Goal: Check status

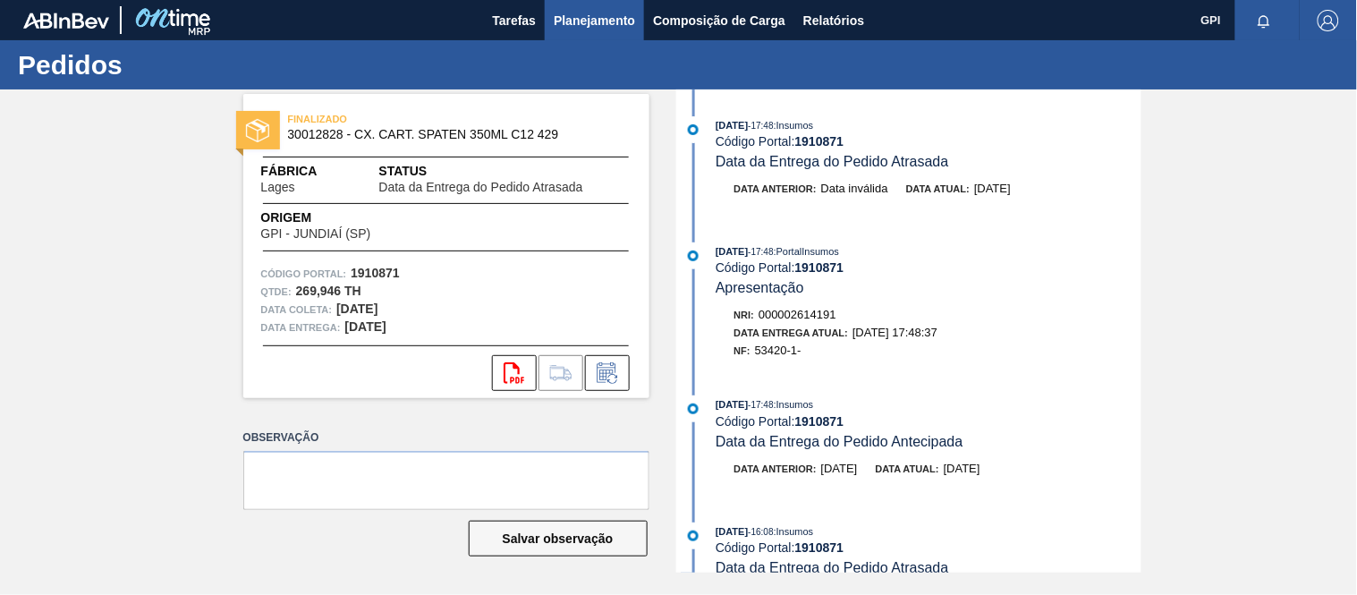
click at [580, 13] on span "Planejamento" at bounding box center [594, 20] width 81 height 21
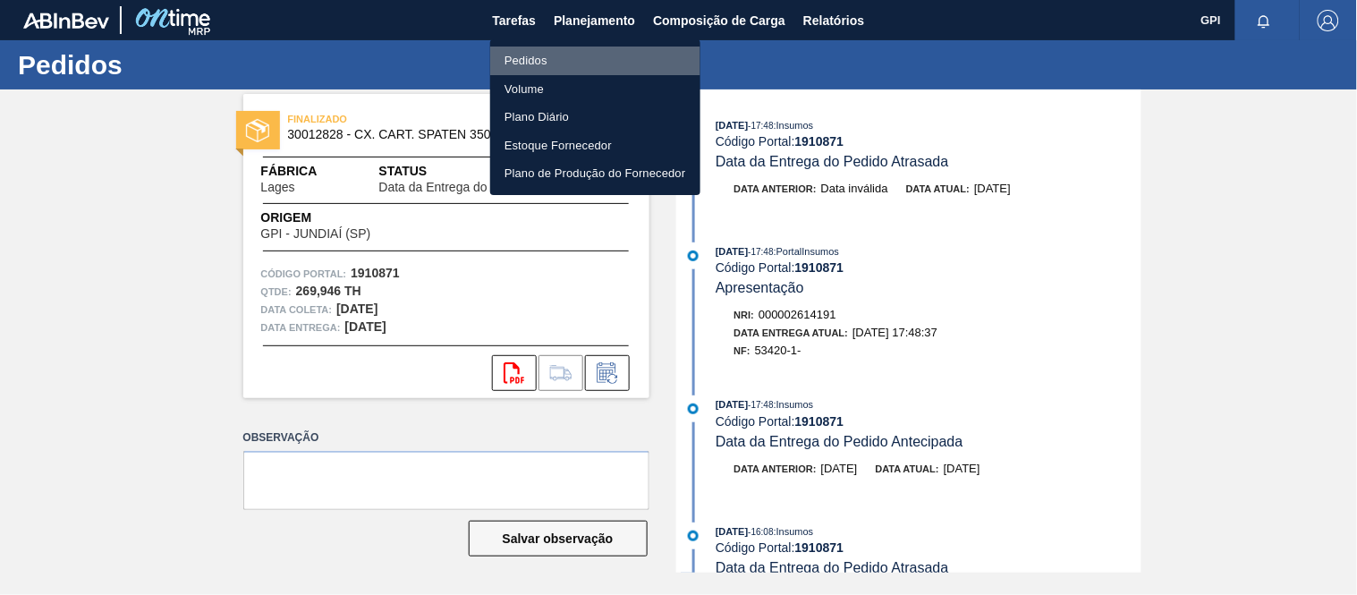
click at [517, 64] on li "Pedidos" at bounding box center [595, 61] width 210 height 29
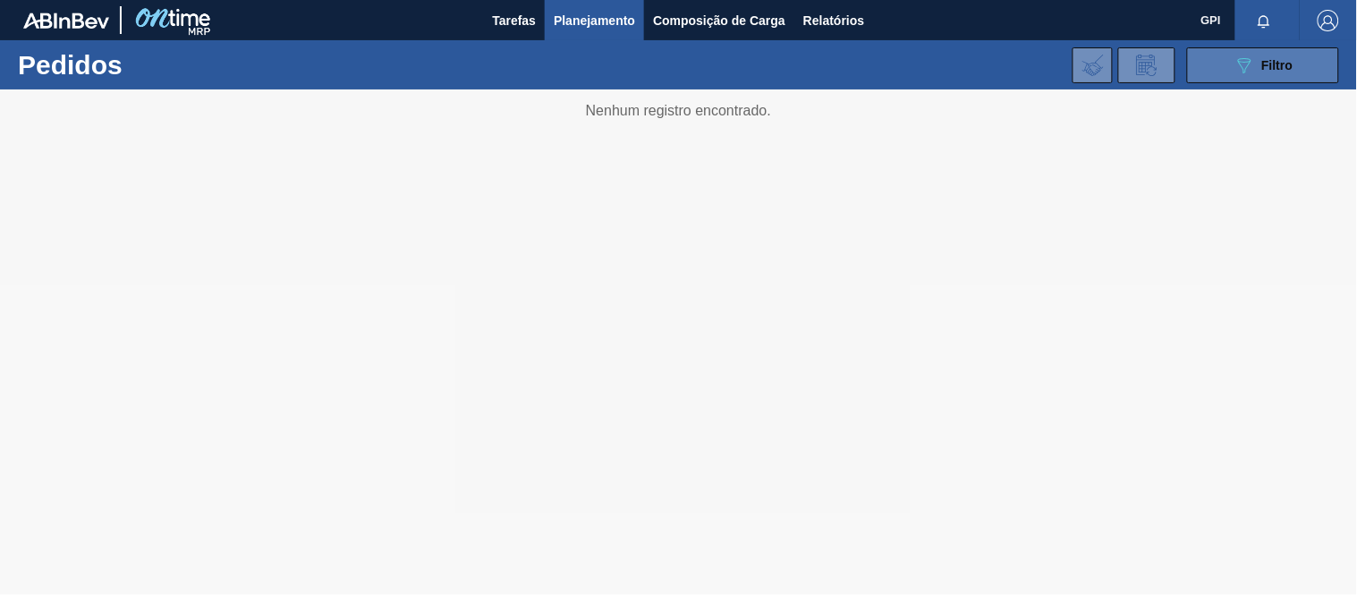
click at [1224, 59] on button "089F7B8B-B2A5-4AFE-B5C0-19BA573D28AC Filtro" at bounding box center [1263, 65] width 152 height 36
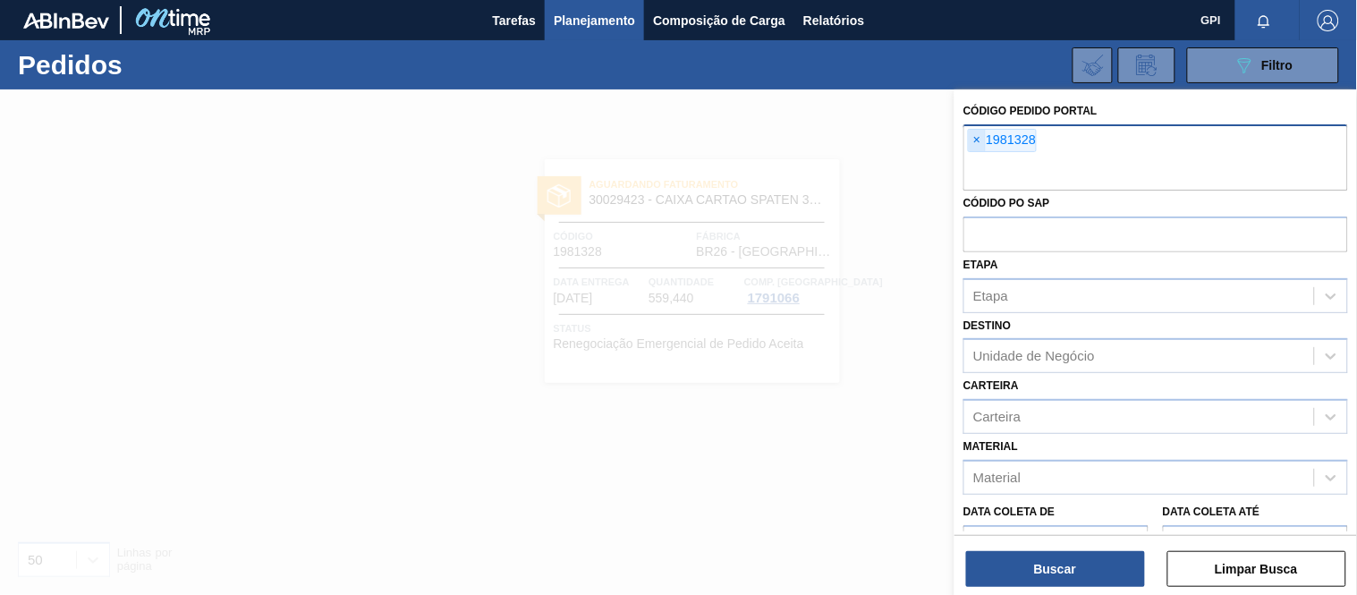
click at [980, 144] on span "×" at bounding box center [977, 140] width 17 height 21
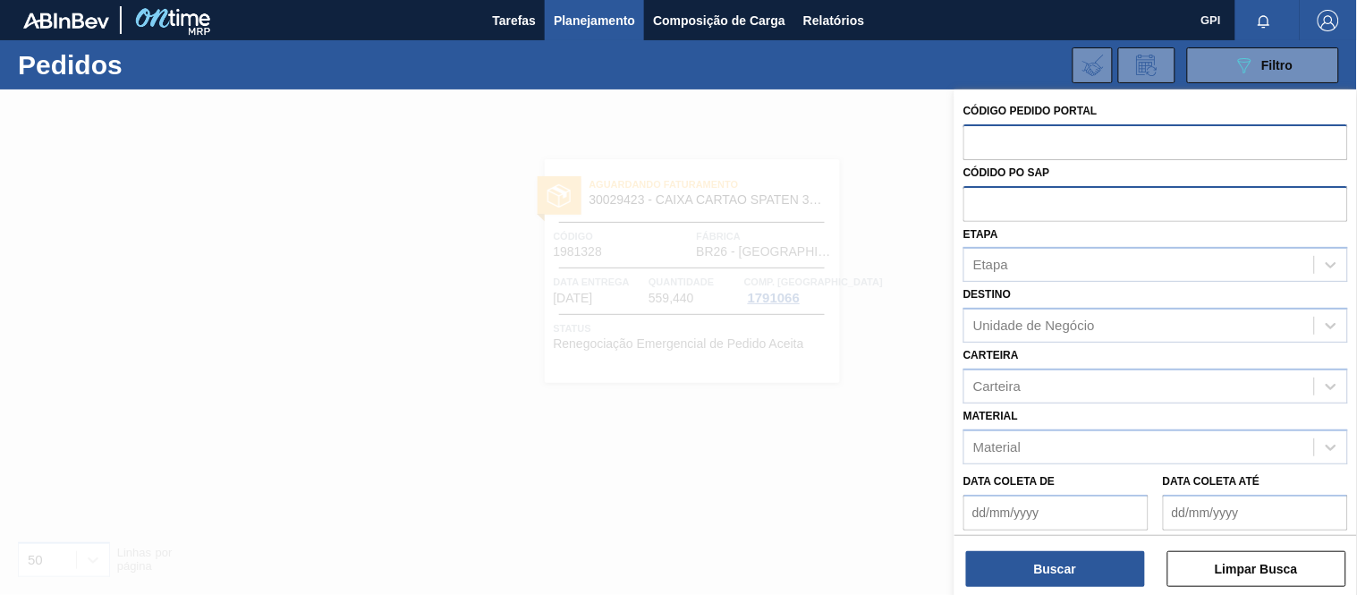
paste input "text"
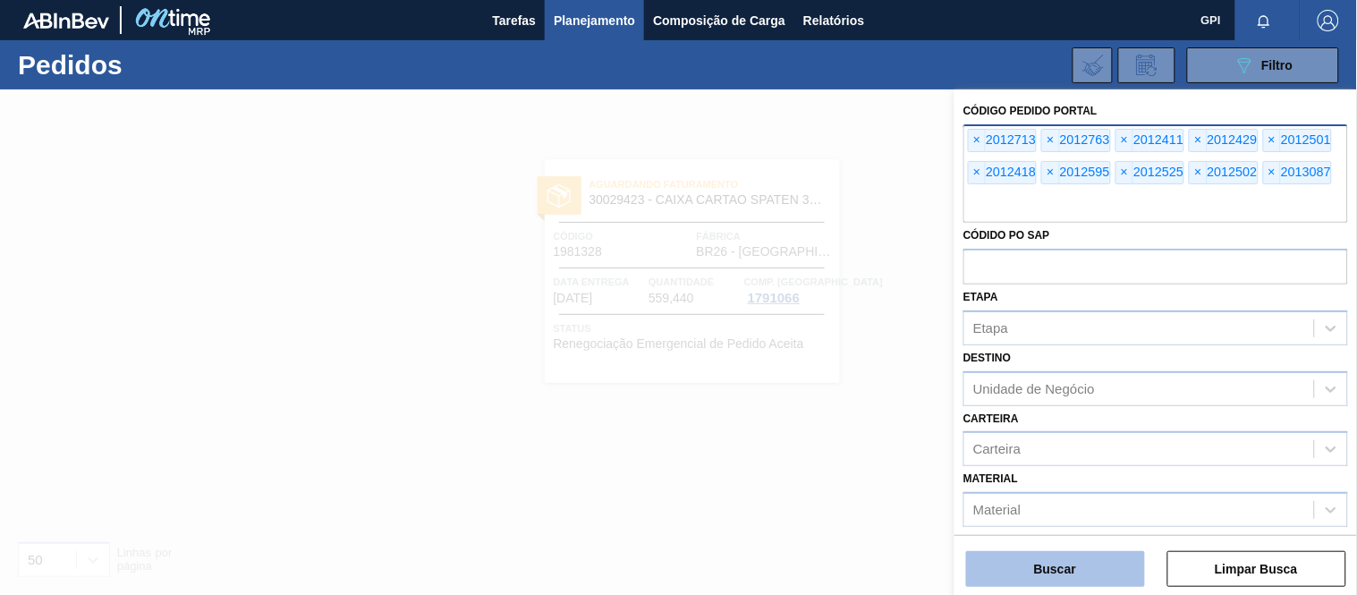
click at [1031, 571] on button "Buscar" at bounding box center [1055, 569] width 179 height 36
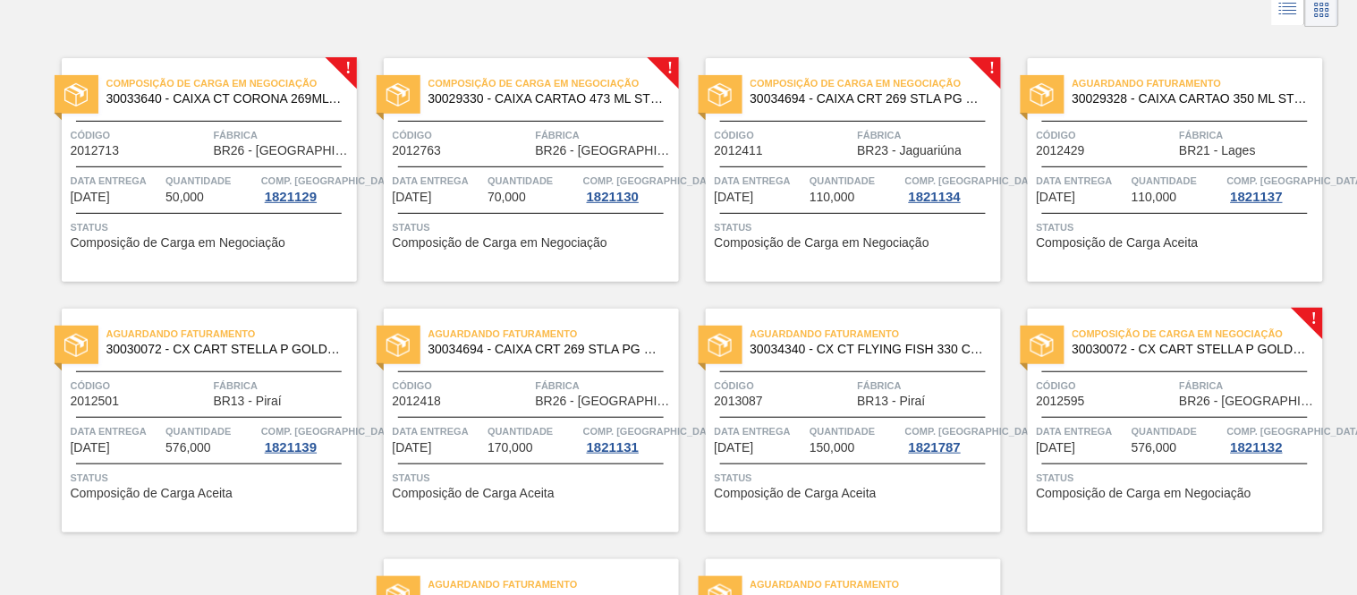
scroll to position [99, 0]
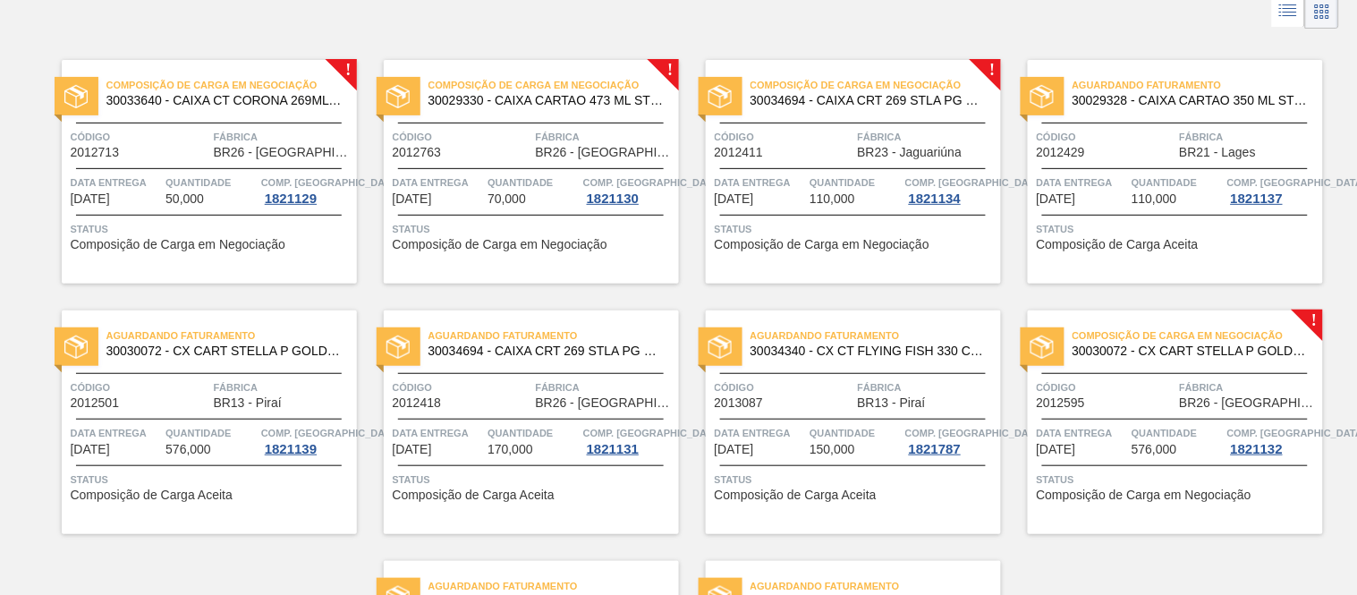
click at [828, 144] on span "Código" at bounding box center [784, 137] width 139 height 18
